Goal: Communication & Community: Answer question/provide support

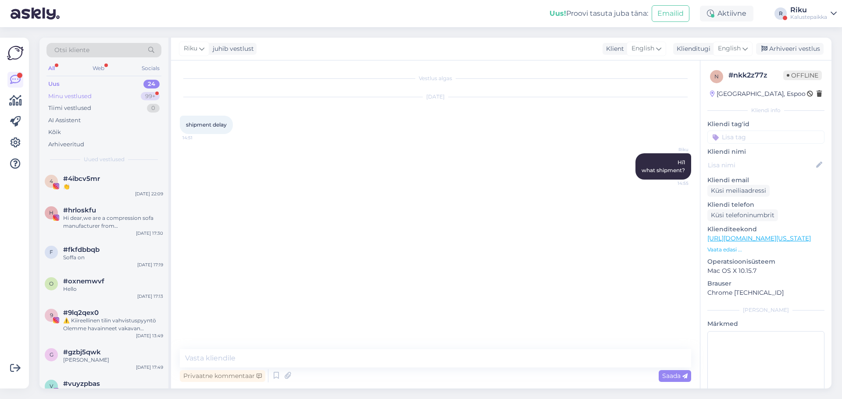
click at [96, 93] on div "Minu vestlused 99+" at bounding box center [103, 96] width 115 height 12
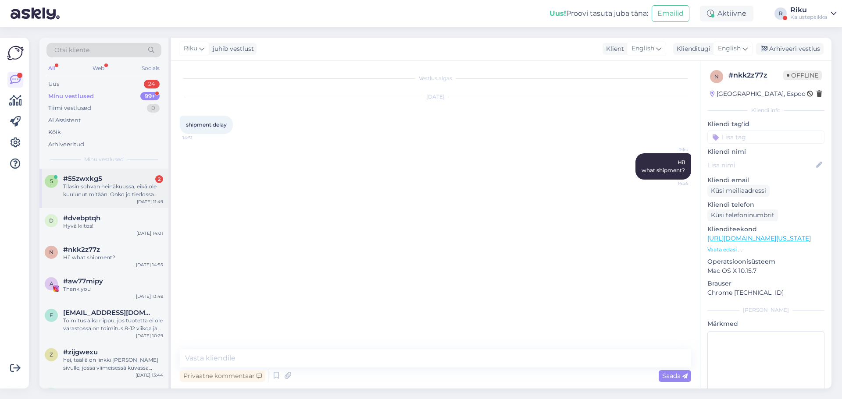
click at [92, 193] on div "Tilasin sohvan heinäkuussa, eikä ole kuulunut mitään. Onko jo tiedossa [PERSON_…" at bounding box center [113, 191] width 100 height 16
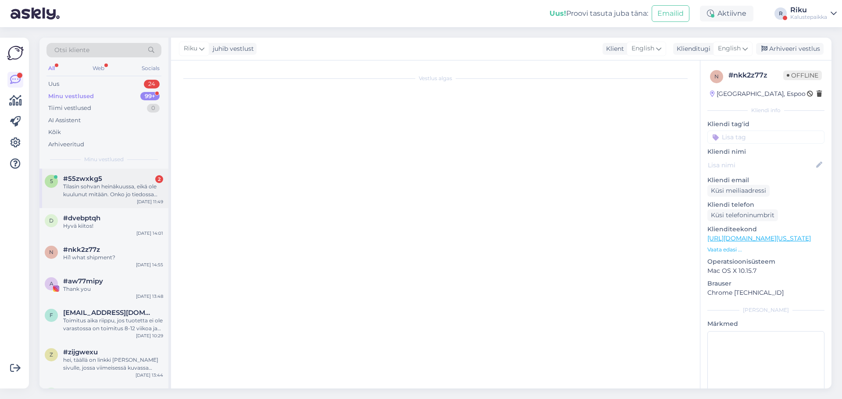
scroll to position [971, 0]
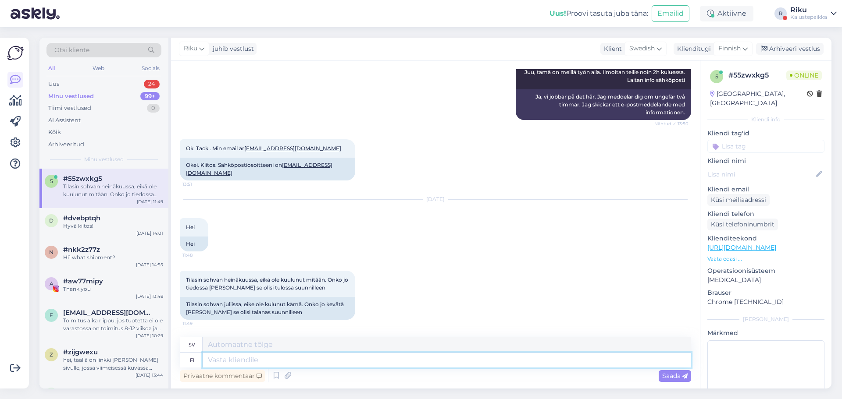
click at [267, 360] on textarea at bounding box center [447, 360] width 489 height 15
type textarea "Hei"
type textarea "Hej"
type textarea "Hei, m"
type textarea "Hej,"
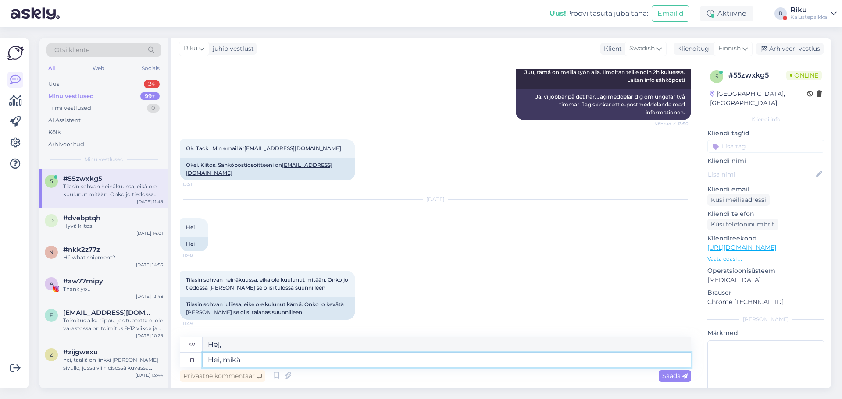
type textarea "Hei, mikä o"
type textarea "Hallå, [GEOGRAPHIC_DATA]?"
type textarea "Hei, mikä on"
type textarea "Hallå, vad är det?"
type textarea "Hei, mikä on teidän tilausnumeronne?"
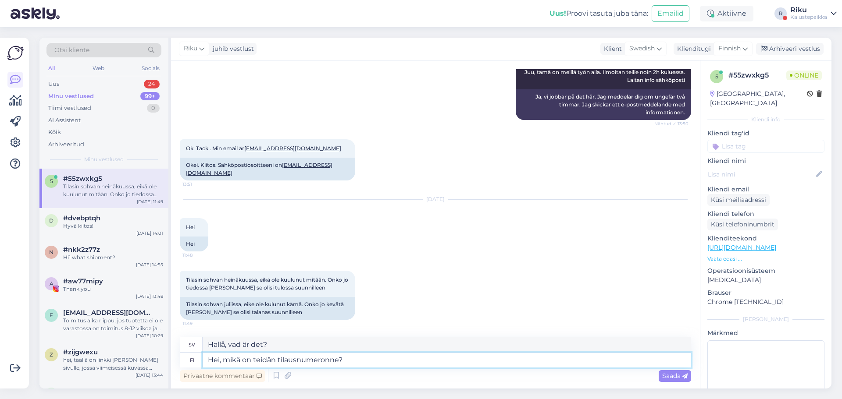
type textarea "Hej, vad är ditt ordernummer?"
type textarea "Hei, mikä on teidän tilausnumeronne?"
click at [675, 374] on span "Saada" at bounding box center [674, 376] width 25 height 8
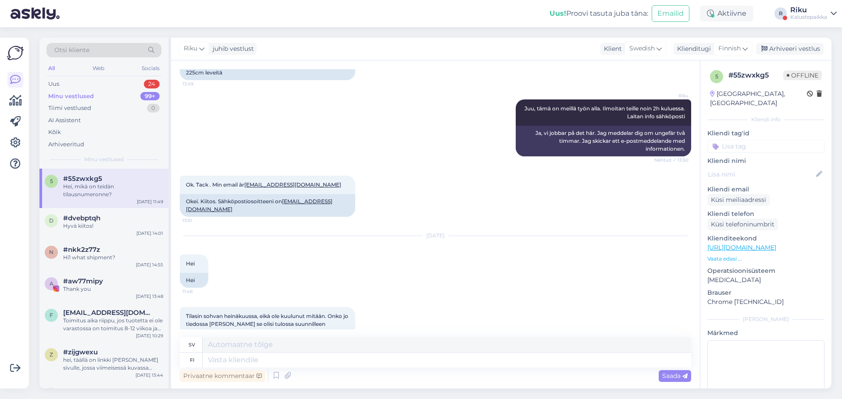
scroll to position [1024, 0]
